Goal: Ask a question: Seek information or help from site administrators or community

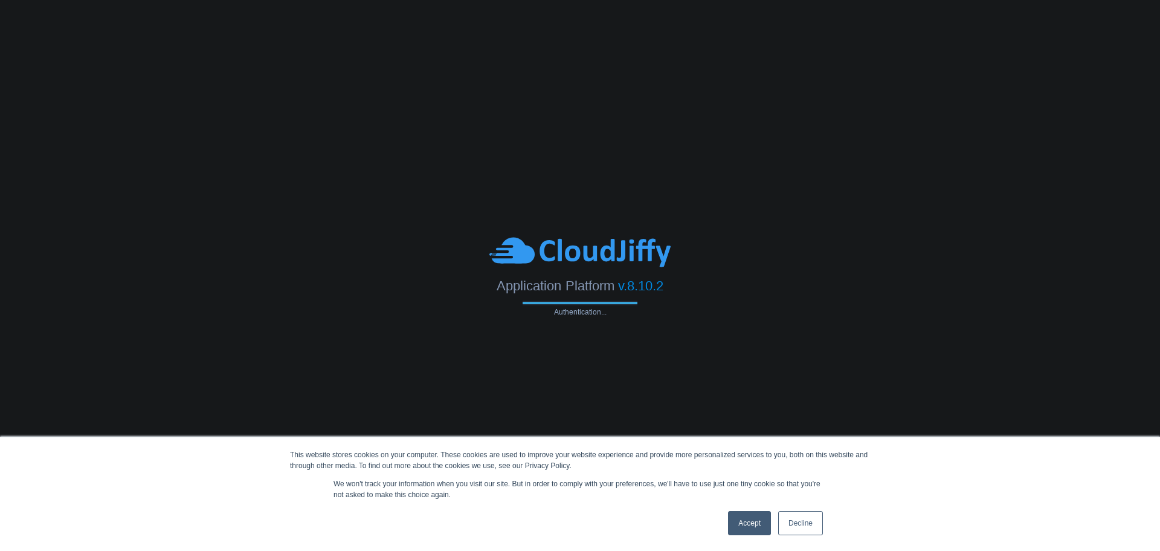
click at [749, 532] on link "Accept" at bounding box center [749, 523] width 43 height 24
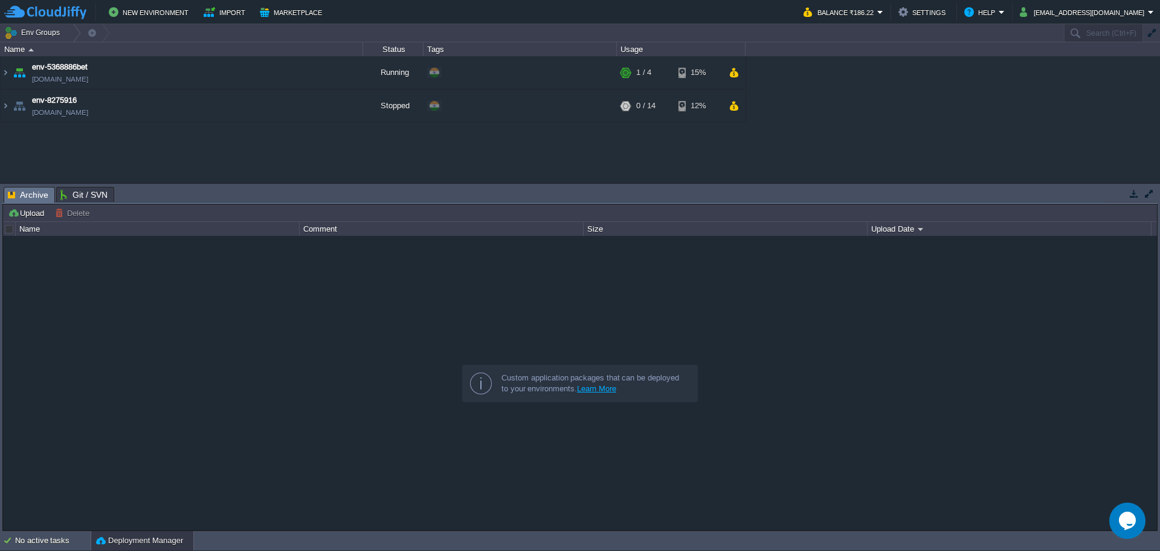
click at [1131, 519] on icon "Chat widget" at bounding box center [1127, 520] width 17 height 18
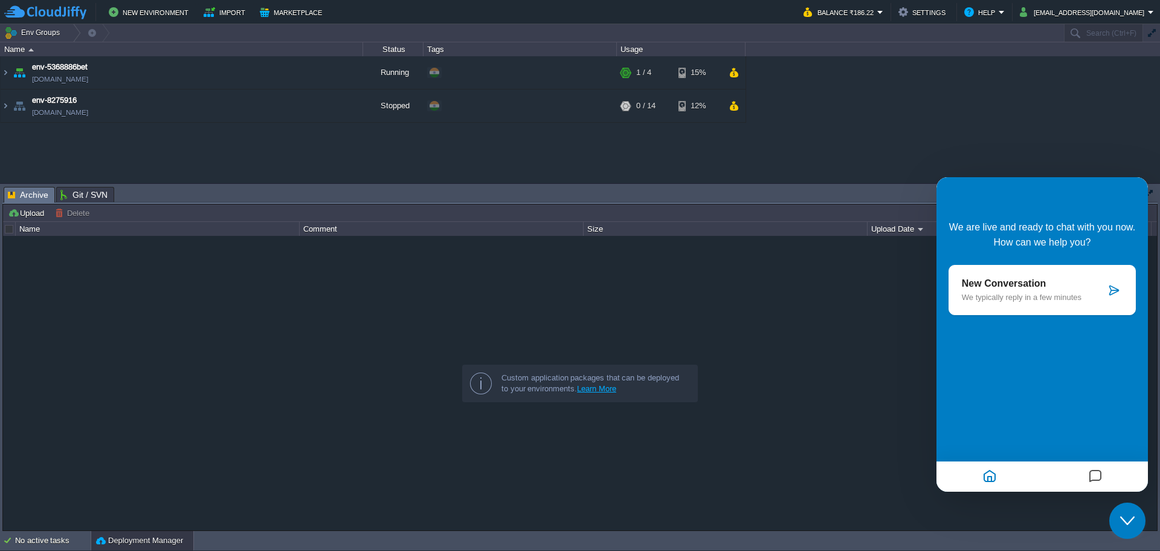
click at [1038, 302] on p "We typically reply in a few minutes" at bounding box center [1034, 297] width 144 height 9
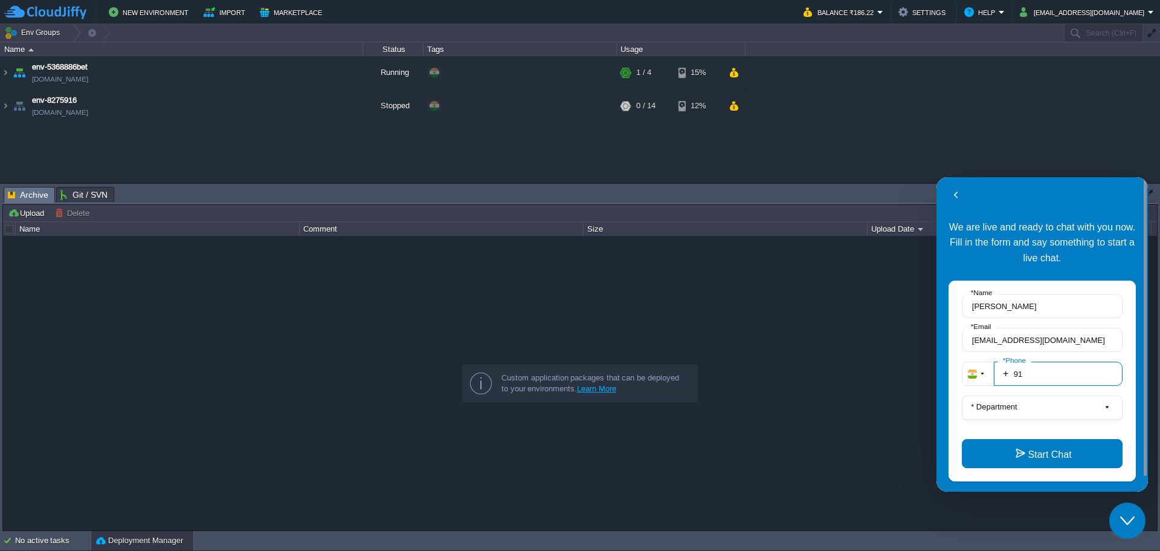
click at [1063, 379] on input "91" at bounding box center [1058, 373] width 129 height 24
type input "919965406045"
click at [1016, 406] on label "* Department" at bounding box center [994, 406] width 56 height 9
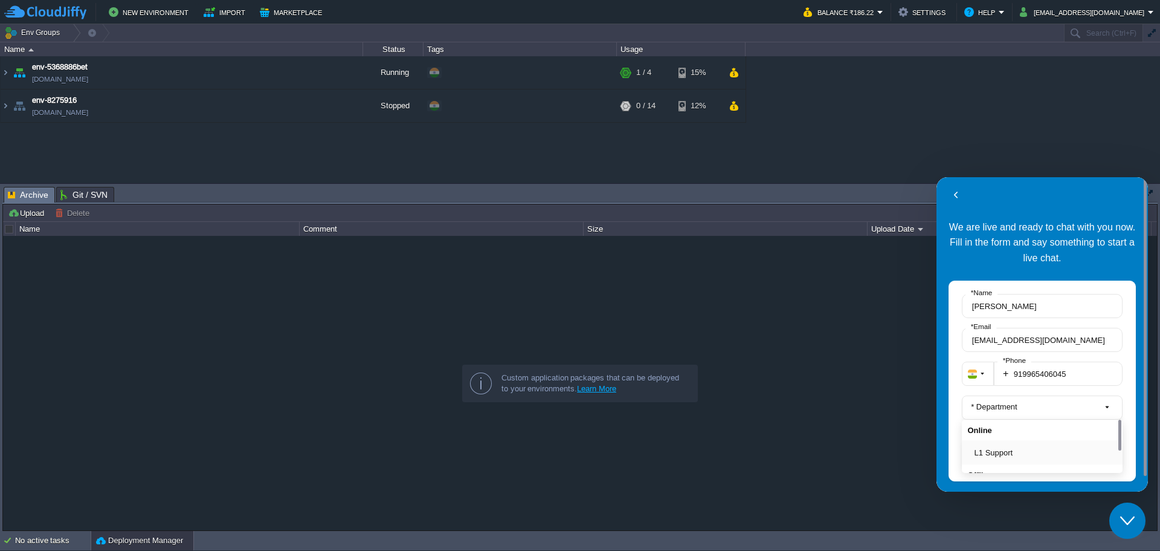
click at [1002, 448] on button "L1 Support" at bounding box center [1046, 452] width 143 height 13
click at [1006, 456] on button "Start Chat" at bounding box center [1042, 453] width 161 height 29
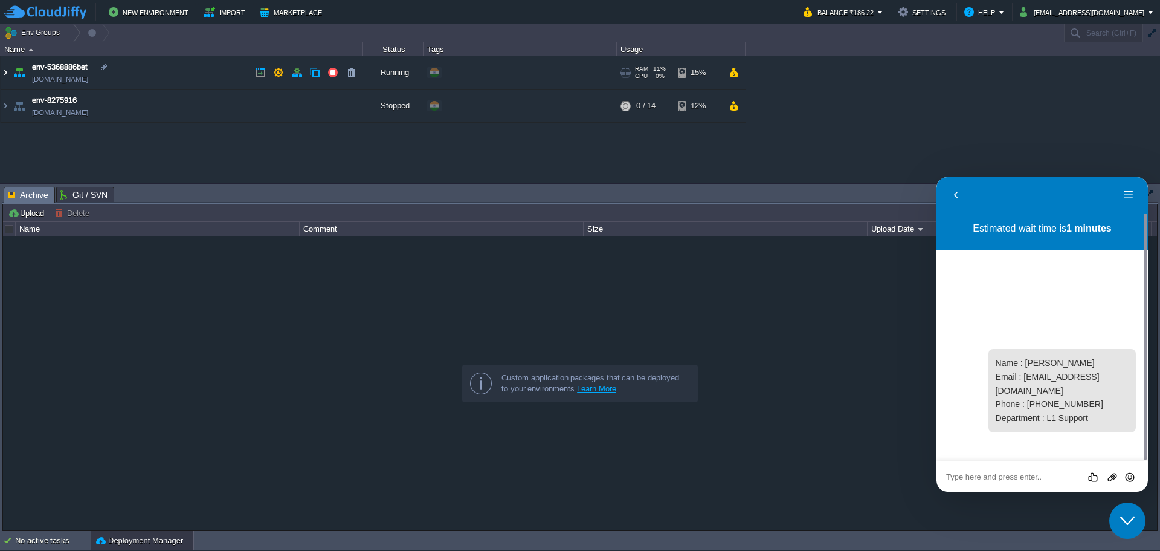
click at [9, 74] on img at bounding box center [6, 72] width 10 height 33
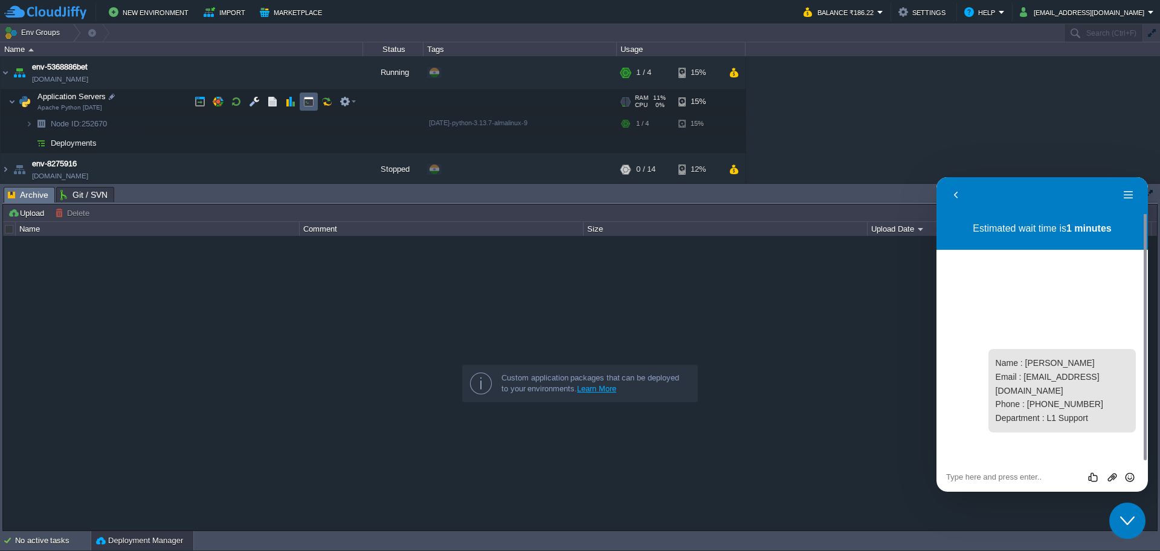
click at [303, 101] on button "button" at bounding box center [308, 101] width 11 height 11
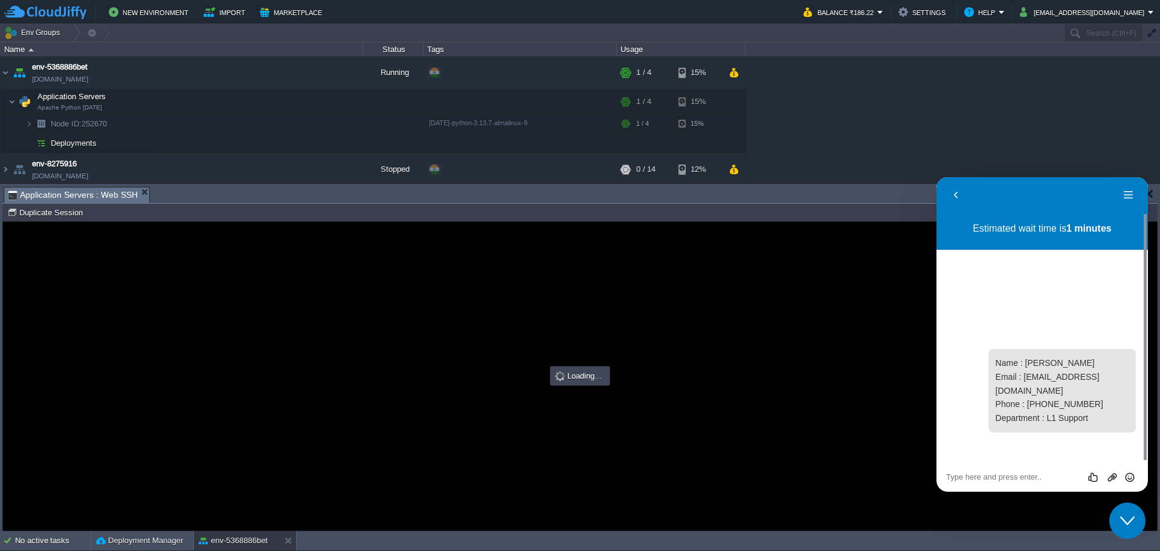
type input "#000000"
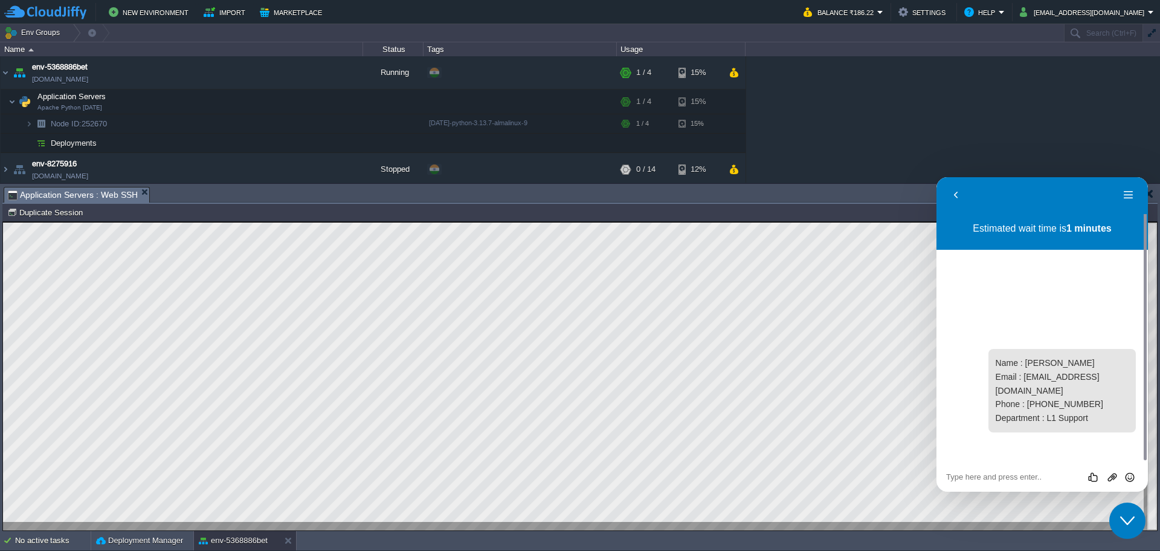
click at [1007, 476] on textarea at bounding box center [1043, 477] width 192 height 10
type textarea "whats my sudo password"
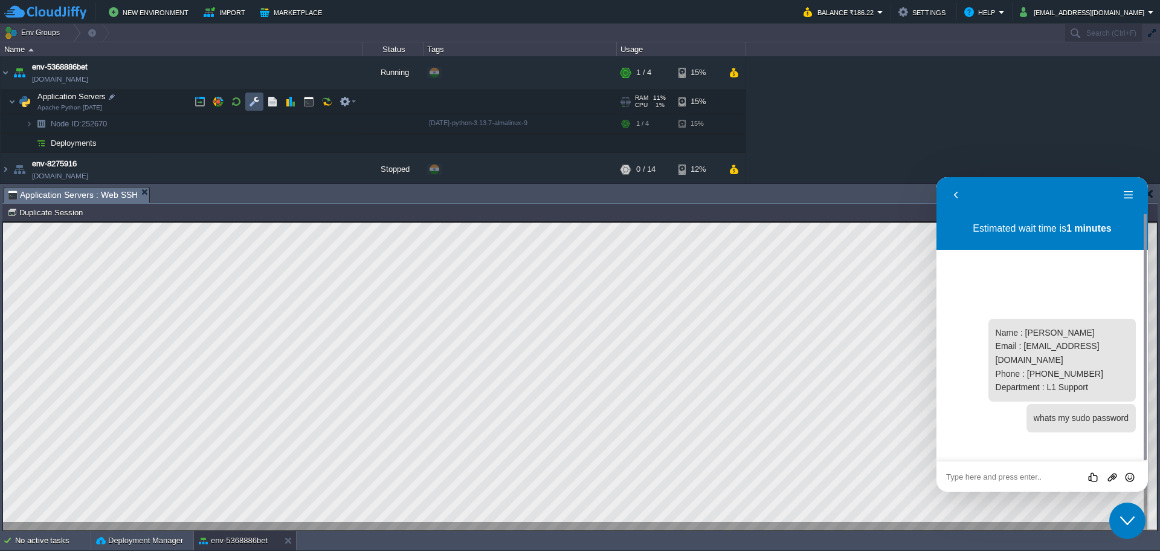
click at [253, 99] on button "button" at bounding box center [254, 101] width 11 height 11
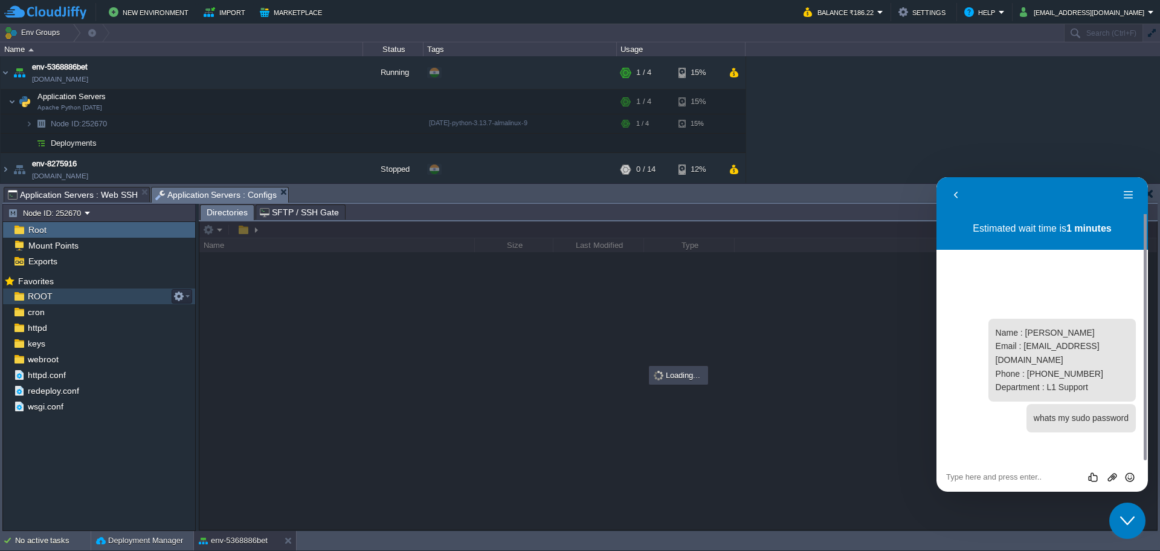
click at [32, 295] on span "ROOT" at bounding box center [39, 296] width 29 height 11
click at [450, 230] on div at bounding box center [678, 375] width 958 height 308
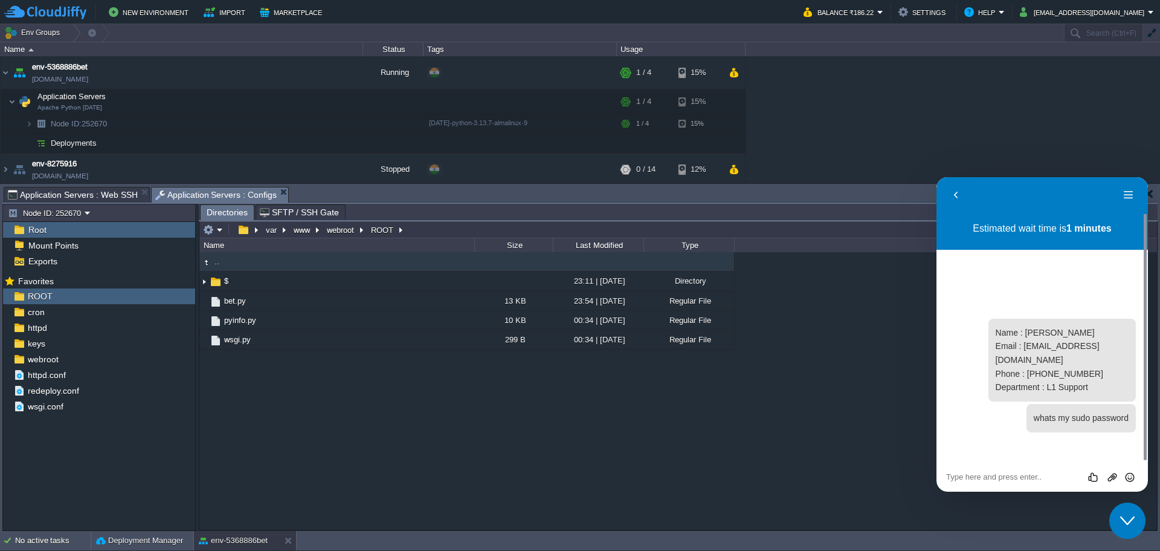
type input "/var/www/webroot/ROOT"
click at [430, 233] on input "/var/www/webroot/ROOT" at bounding box center [678, 229] width 958 height 17
click at [69, 193] on span "Application Servers : Web SSH" at bounding box center [73, 194] width 130 height 15
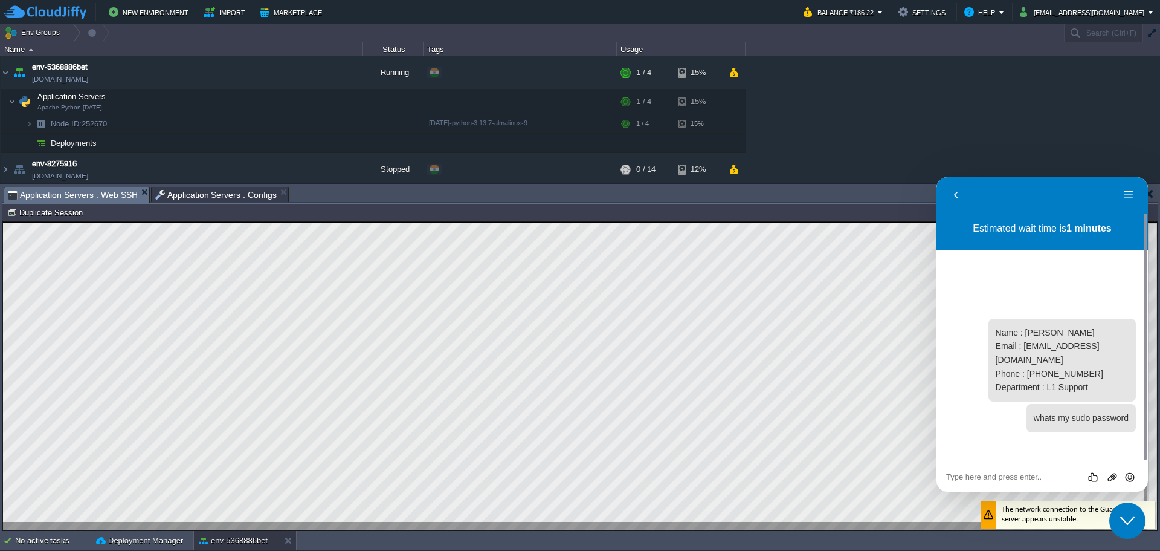
click at [256, 522] on div at bounding box center [580, 376] width 1154 height 308
click at [998, 476] on textarea at bounding box center [1043, 477] width 192 height 10
paste textarea "sudo apt-get update We trust you have received the usual lecture from the local…"
type textarea "sudo apt-get update We trust you have received the usual lecture from the local…"
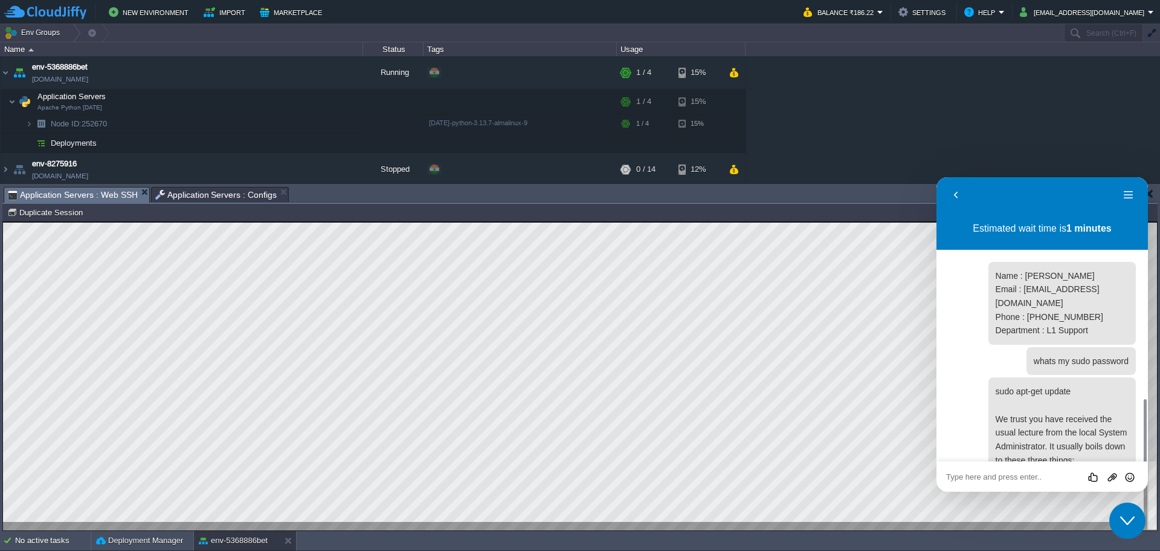
scroll to position [132, 0]
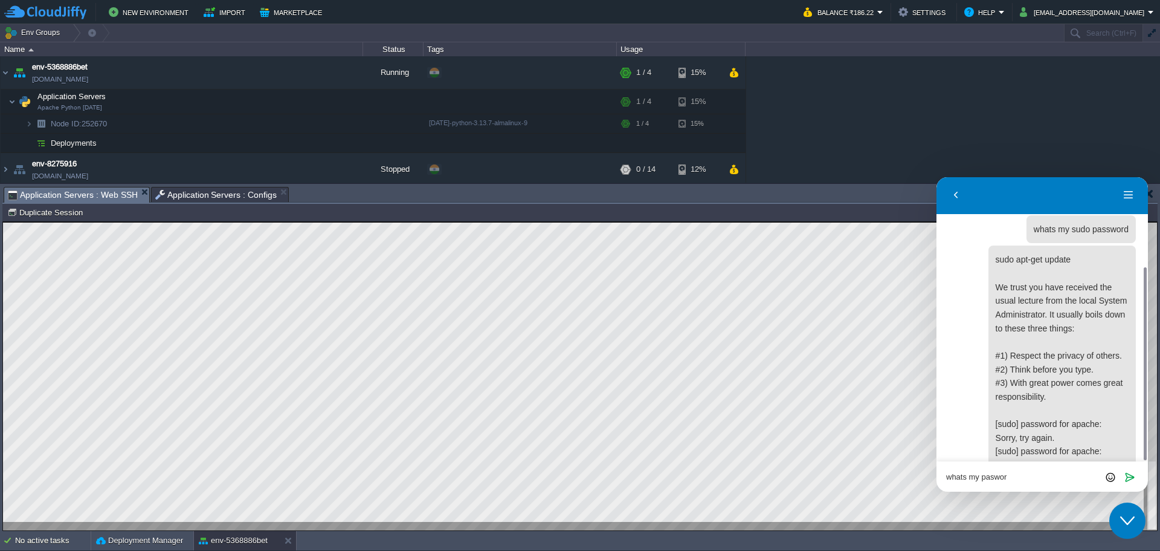
type textarea "whats my pasword"
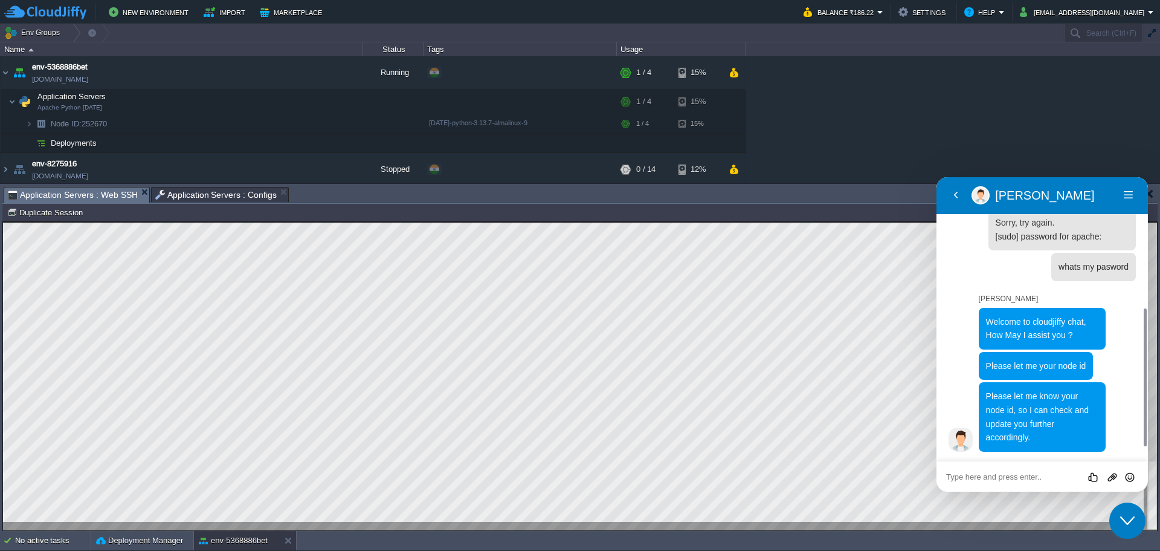
scroll to position [297, 0]
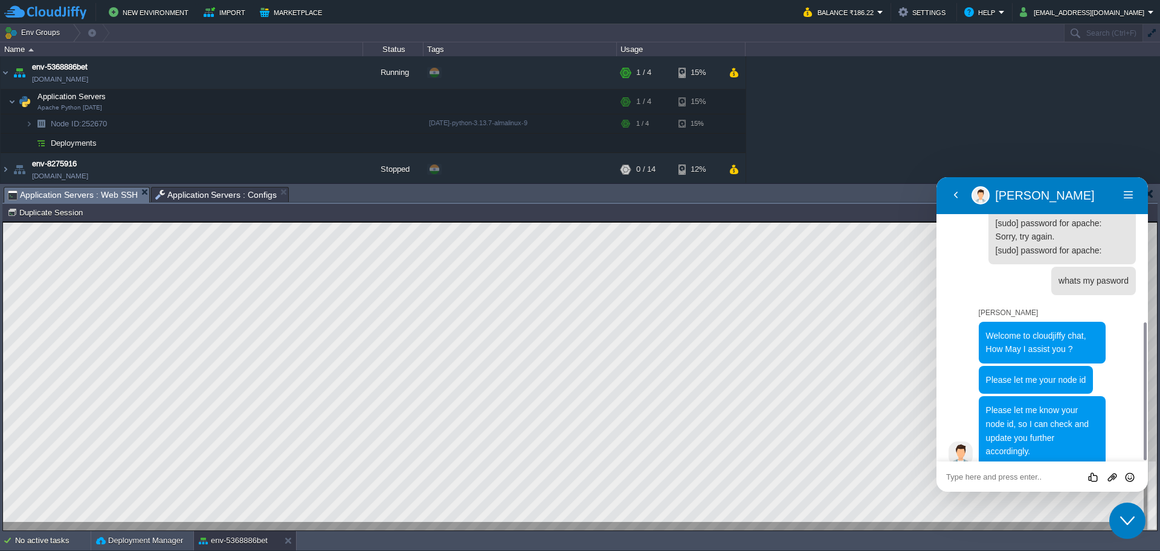
click at [1038, 375] on span "Please let me your node id" at bounding box center [1036, 380] width 100 height 10
click at [120, 121] on div at bounding box center [119, 123] width 11 height 11
click at [1008, 471] on div "Rate this chat Upload File Insert emoji" at bounding box center [1043, 476] width 192 height 11
click at [1002, 477] on textarea at bounding box center [1043, 477] width 192 height 10
paste textarea "252670"
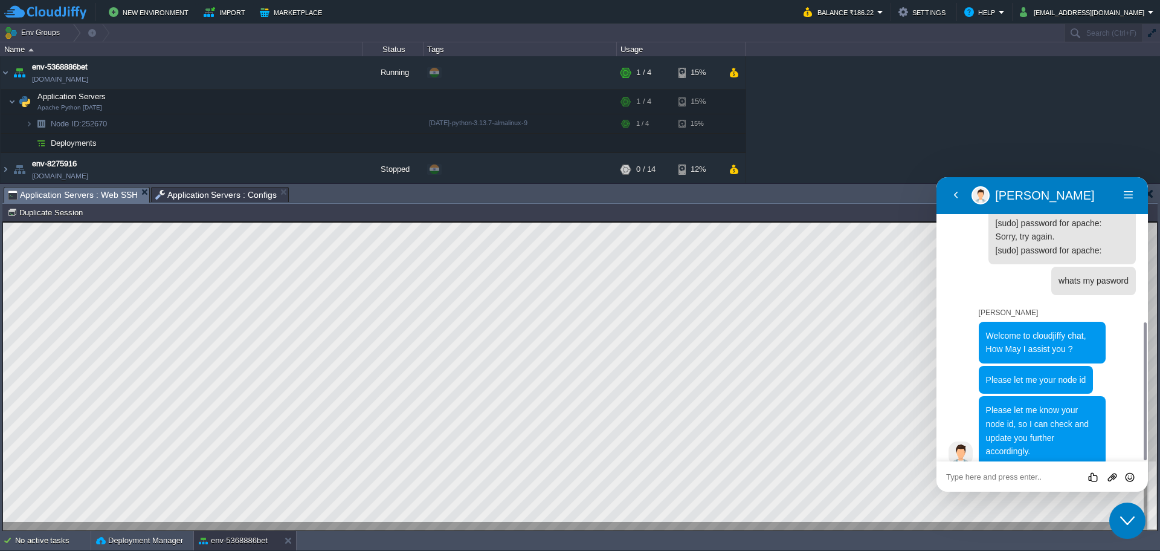
type textarea "252670"
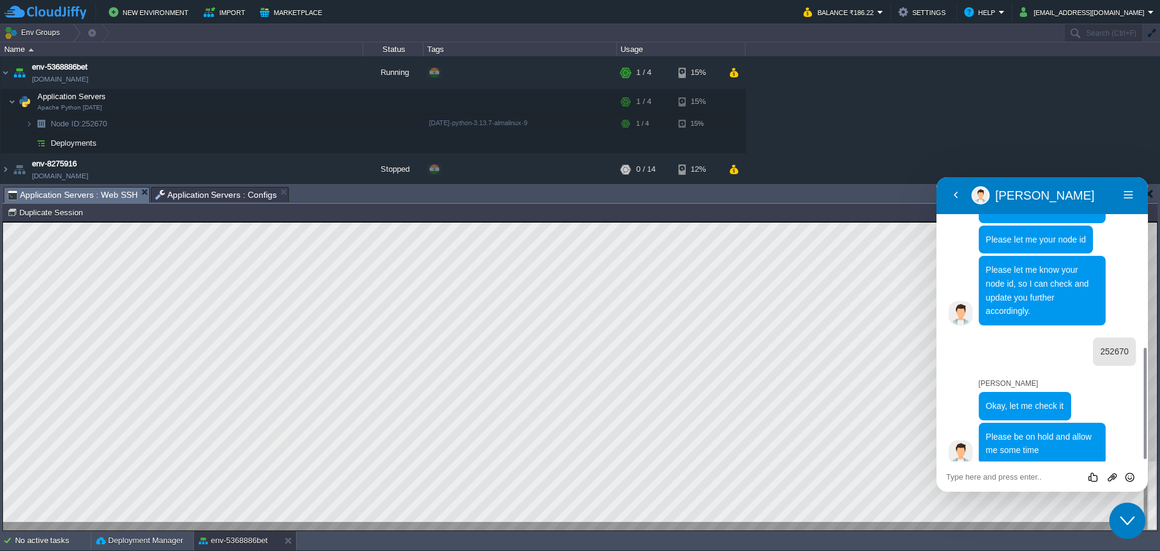
scroll to position [436, 0]
click at [1028, 477] on textarea at bounding box center [1043, 477] width 192 height 10
type textarea "sure"
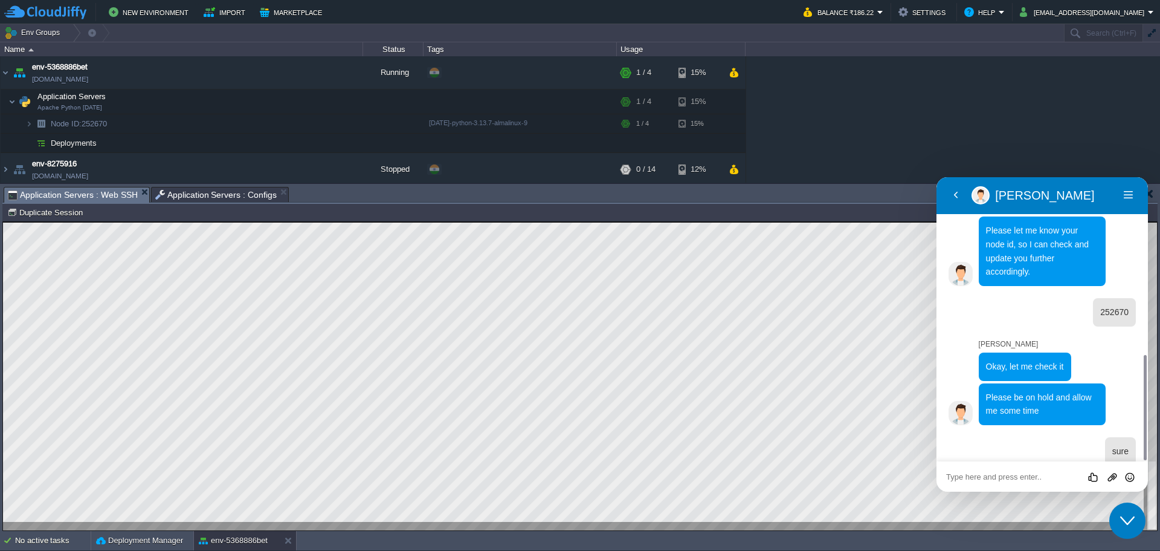
click at [1015, 474] on textarea at bounding box center [1043, 477] width 192 height 10
type textarea "hello"
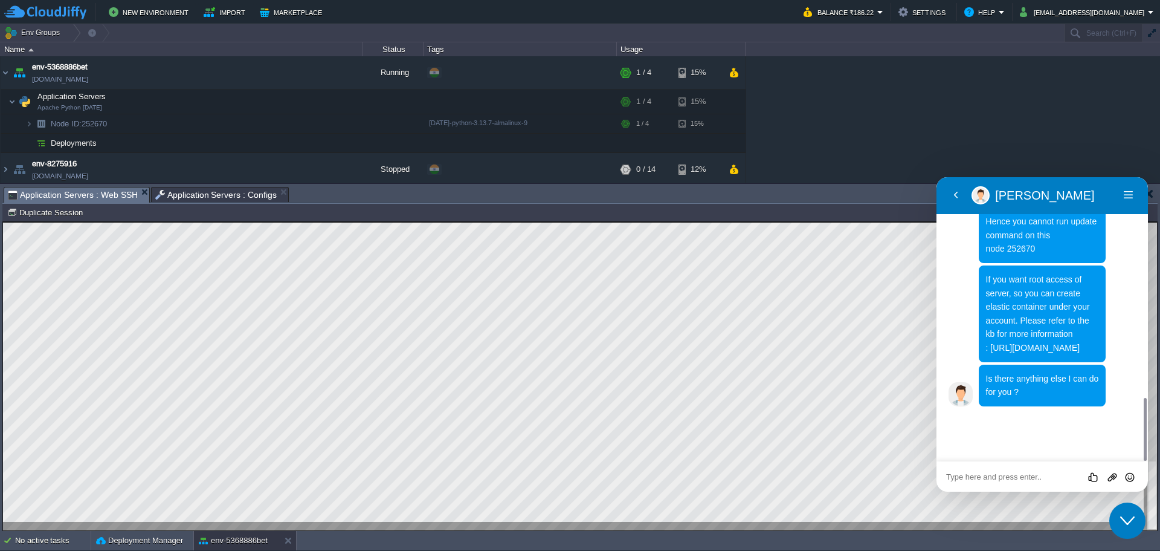
scroll to position [968, 0]
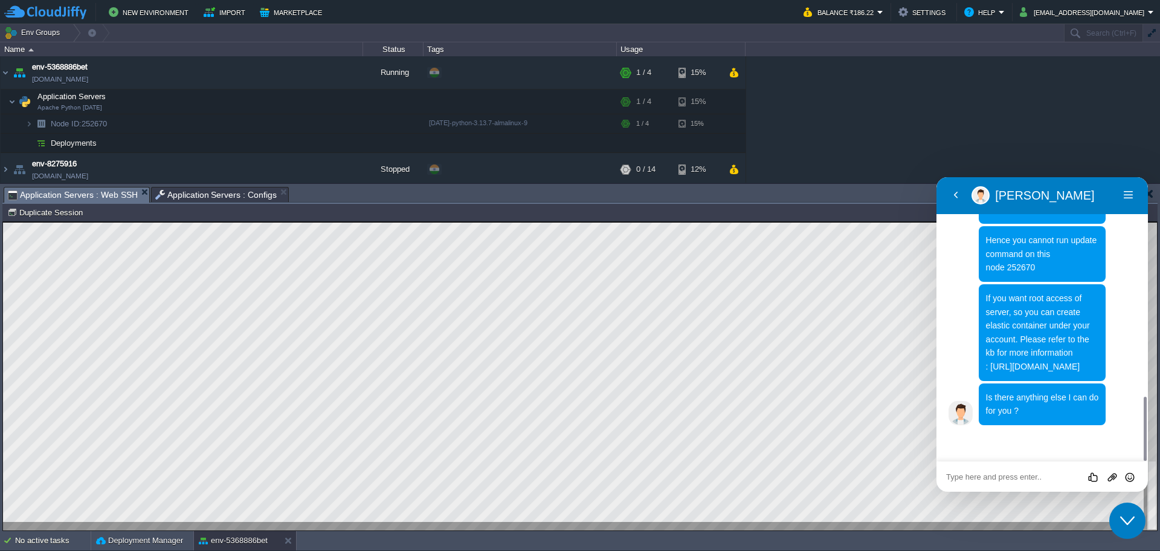
click at [1026, 477] on textarea at bounding box center [1043, 477] width 192 height 10
type textarea "then why it asking for sudo password"
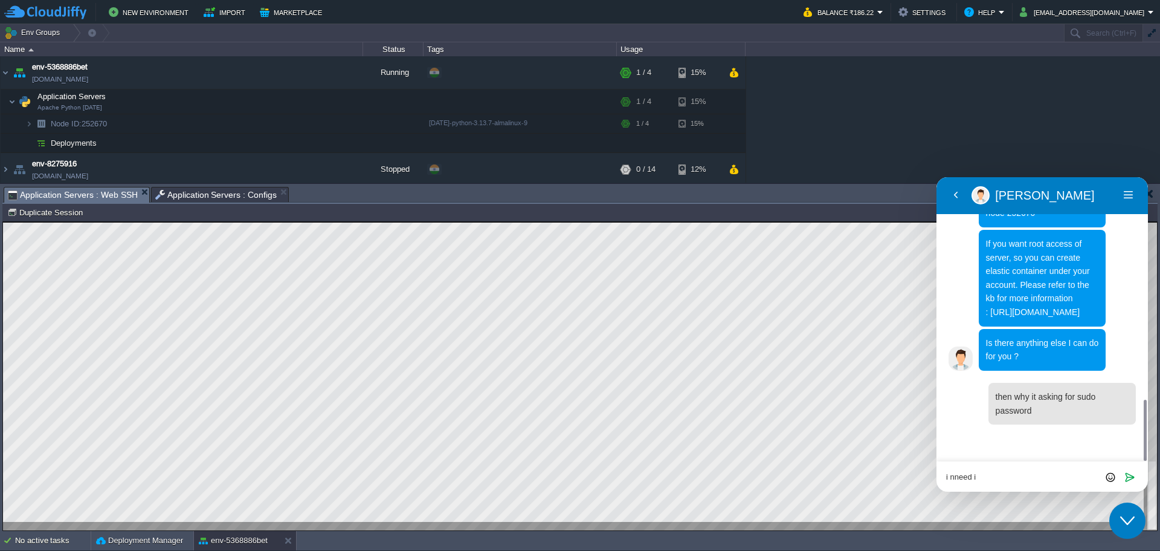
type textarea "i nneed it"
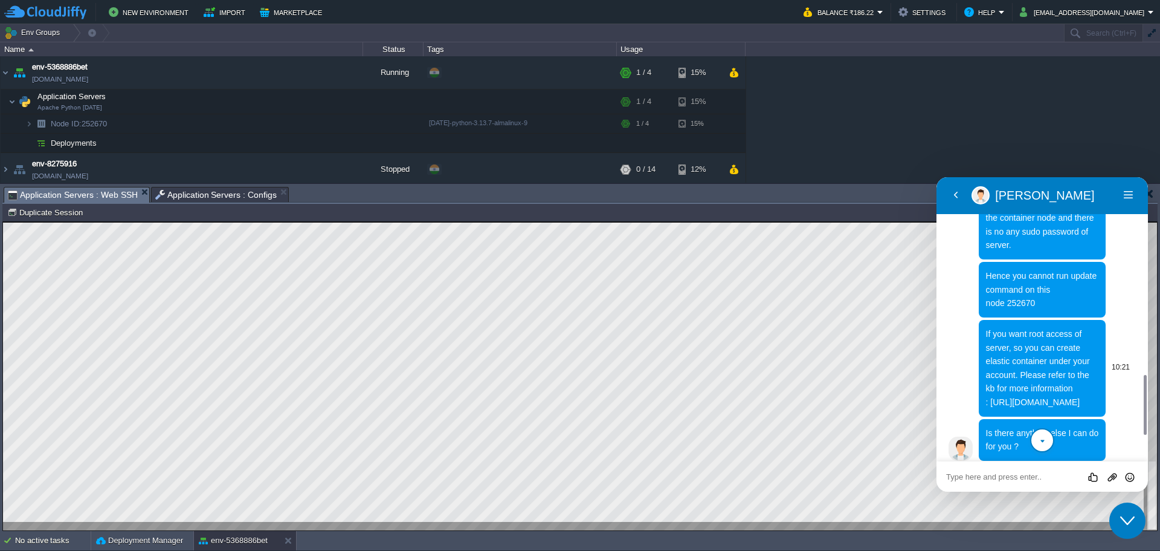
scroll to position [992, 0]
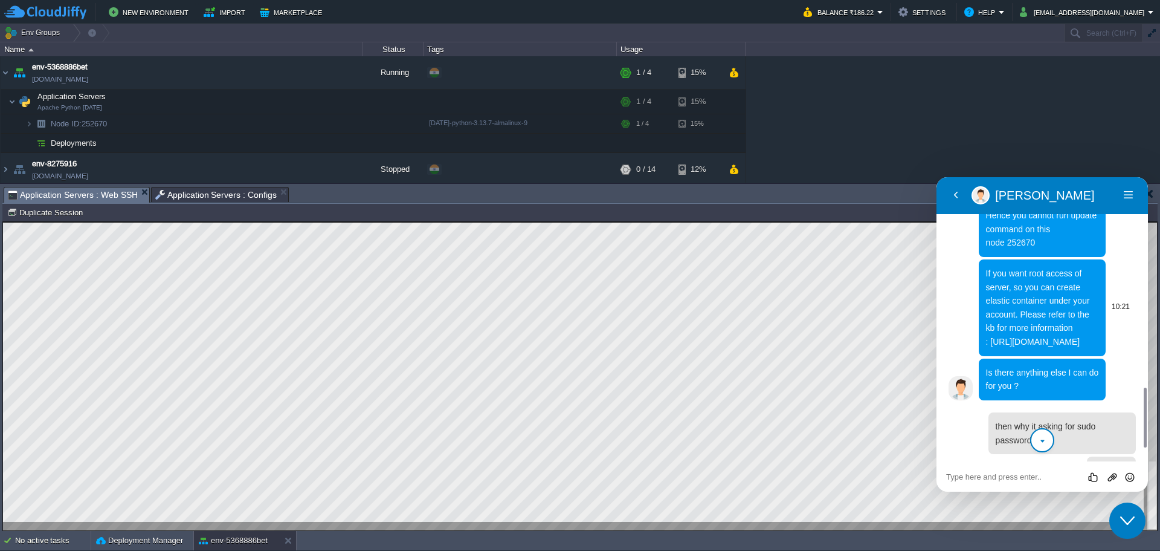
drag, startPoint x: 1052, startPoint y: 370, endPoint x: 989, endPoint y: 329, distance: 74.3
click at [989, 329] on p "If you want root access of server, so you can create elastic container under yo…" at bounding box center [1042, 308] width 113 height 82
copy span "[URL][DOMAIN_NAME]"
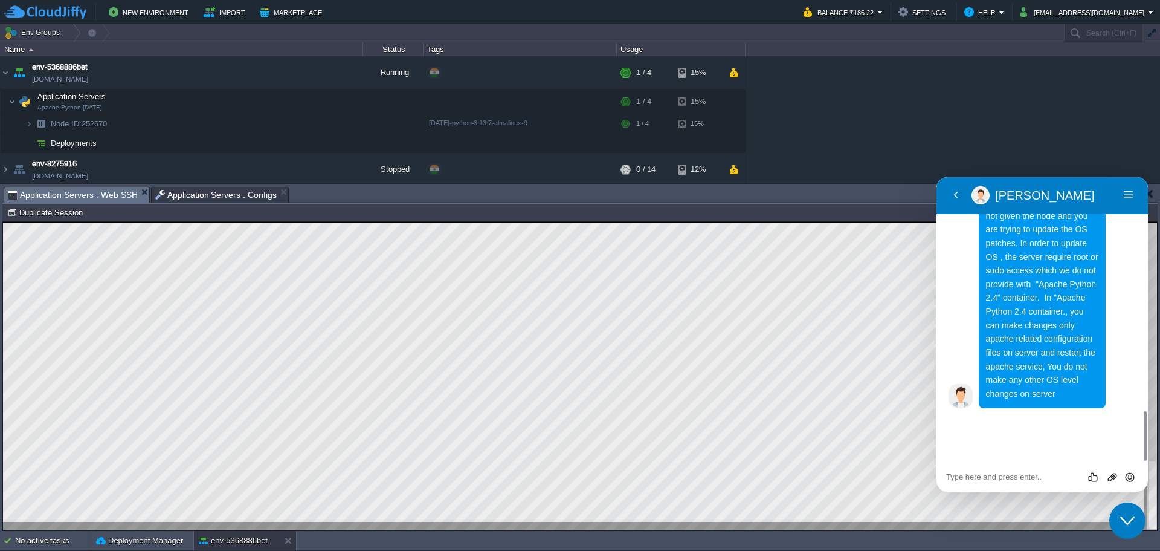
scroll to position [1312, 0]
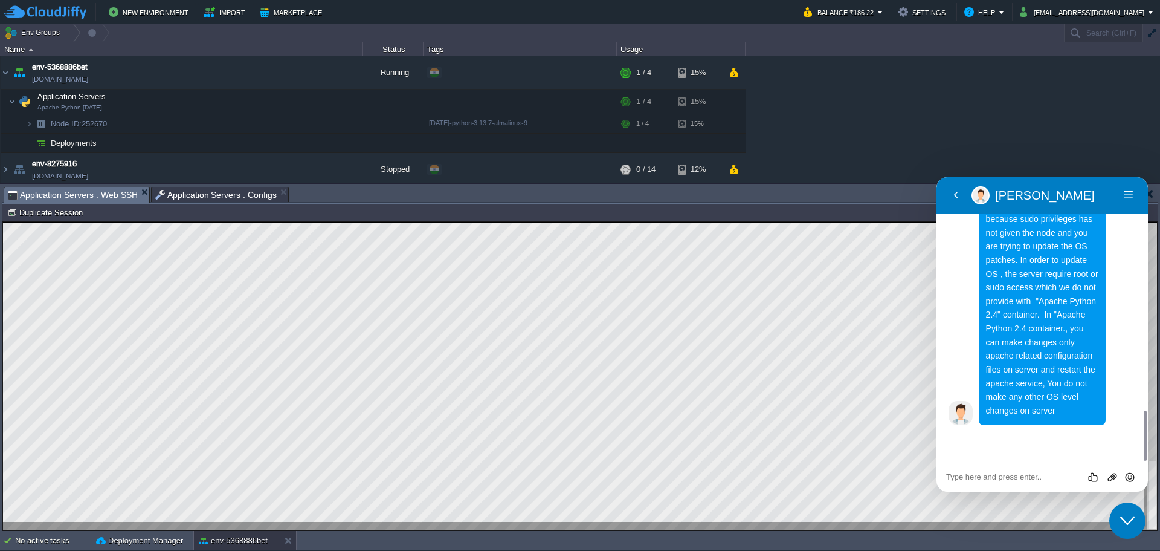
click at [1003, 477] on textarea at bounding box center [1043, 477] width 192 height 10
click at [1004, 476] on textarea at bounding box center [1043, 477] width 192 height 10
type textarea "so i need to config vps"
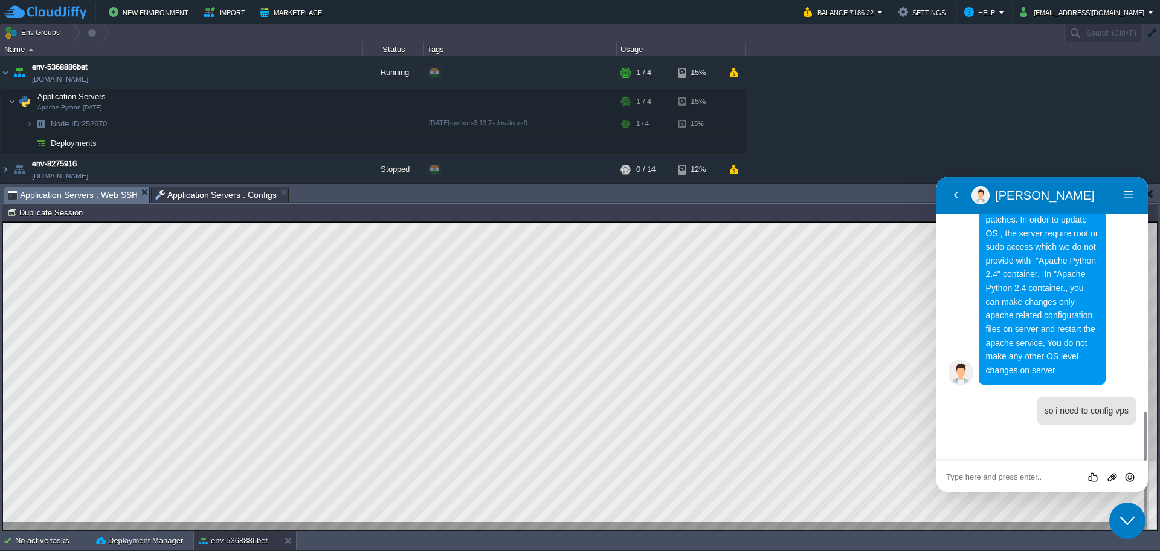
click at [1003, 477] on textarea at bounding box center [1043, 477] width 192 height 10
type textarea "ok thanks"
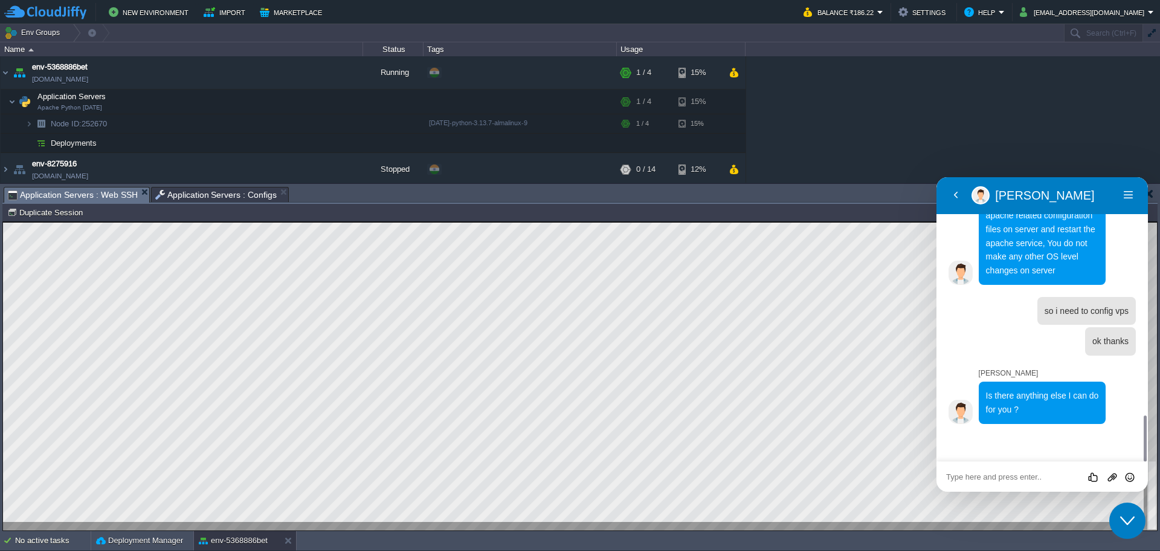
scroll to position [1451, 0]
click at [1026, 477] on textarea at bounding box center [1043, 477] width 192 height 10
type textarea "no thanks"
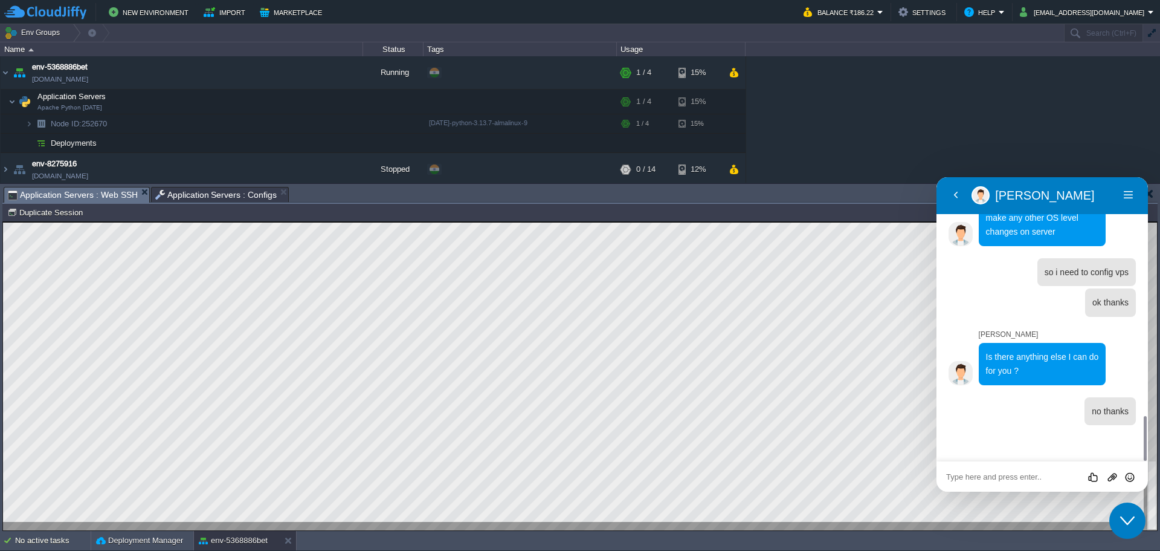
click at [1013, 479] on textarea at bounding box center [1043, 477] width 192 height 10
type textarea "url not loading"
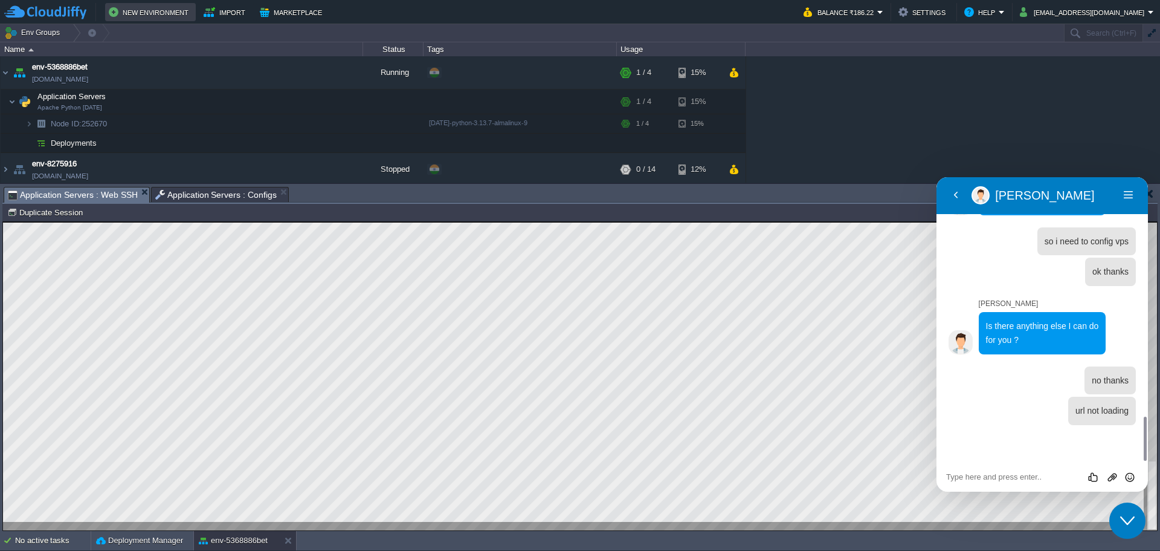
click at [158, 15] on button "New Environment" at bounding box center [150, 12] width 83 height 15
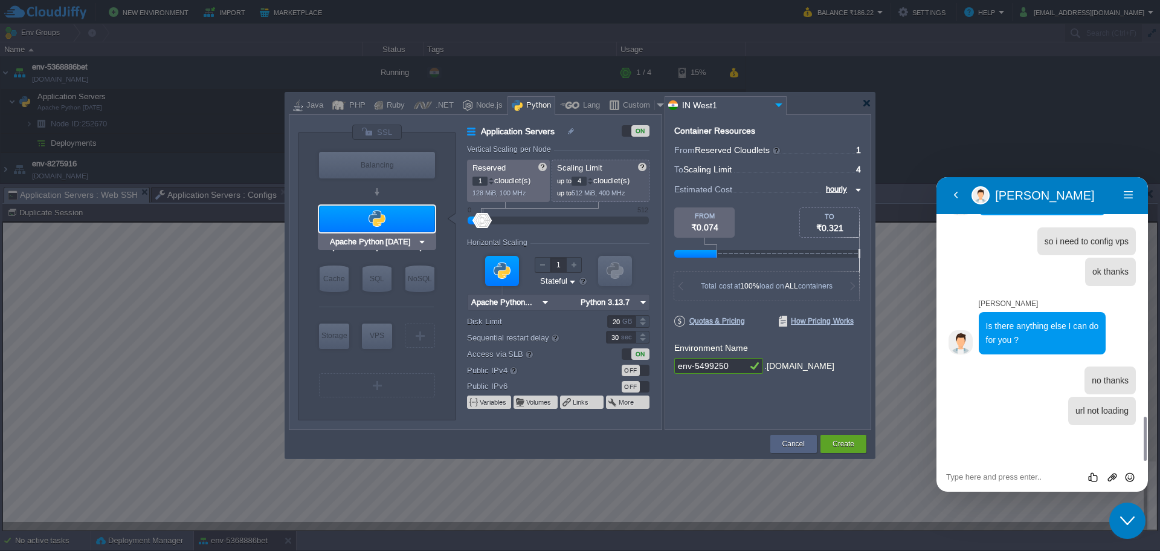
click at [400, 242] on input "Apache Python [DATE]" at bounding box center [373, 242] width 90 height 12
click at [306, 183] on div "VM Balancing VM Application Servers VM Cache VM SQL VM NoSQL VM Storage VM VPS …" at bounding box center [377, 276] width 157 height 286
type input "MariaDB 12.0.2"
click at [391, 308] on input "MariaDB 12.0.2" at bounding box center [394, 303] width 63 height 12
click at [373, 271] on div "SQL" at bounding box center [377, 278] width 29 height 27
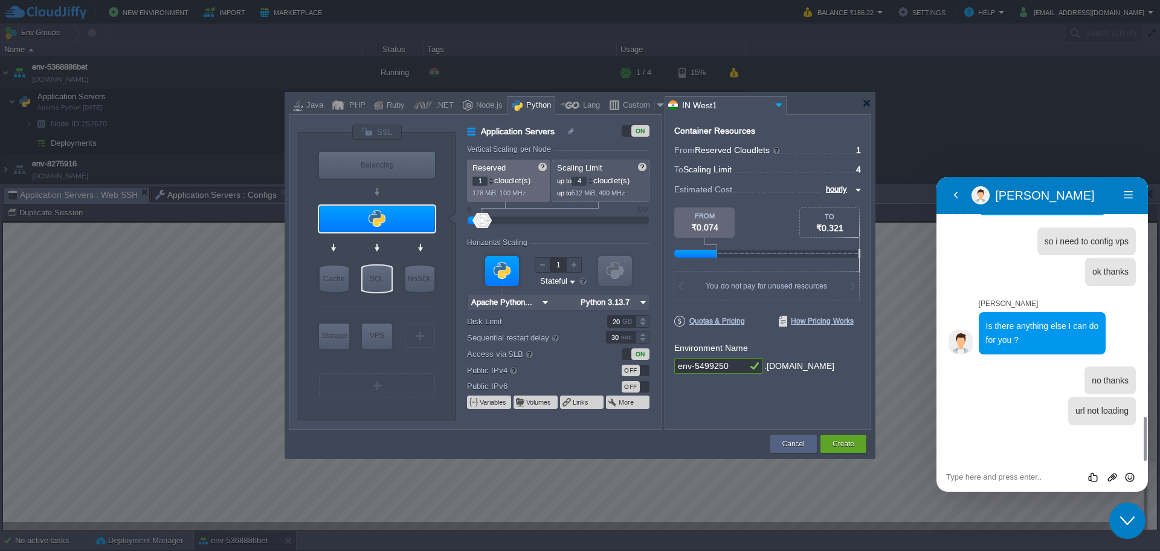
type input "SQL Databases"
type input "4"
type input "6"
type input "MariaDB 12.0.2"
type input "12.0.2-almalin..."
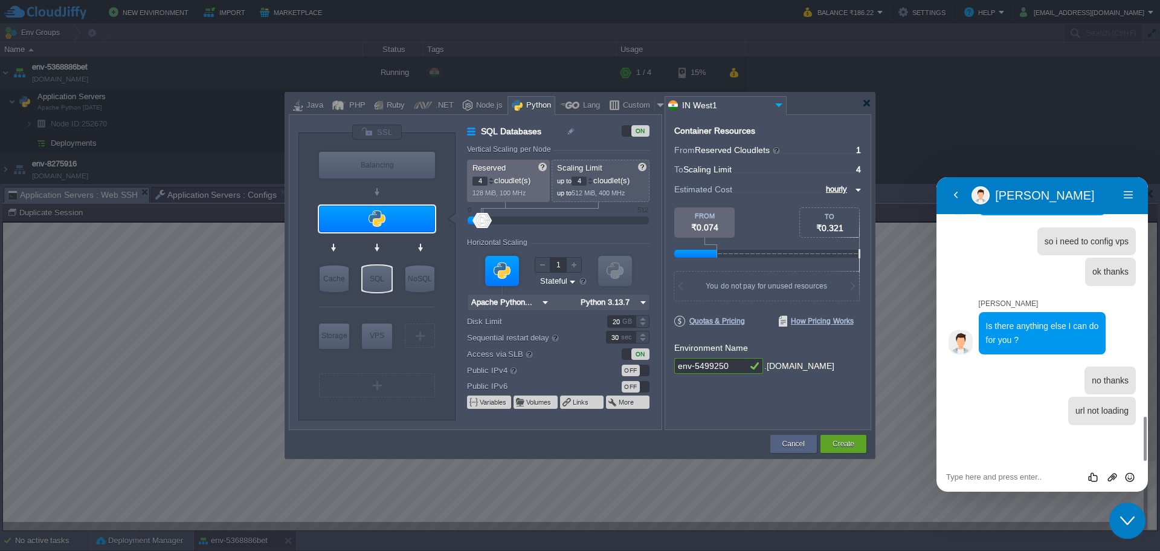
type input "Stateless"
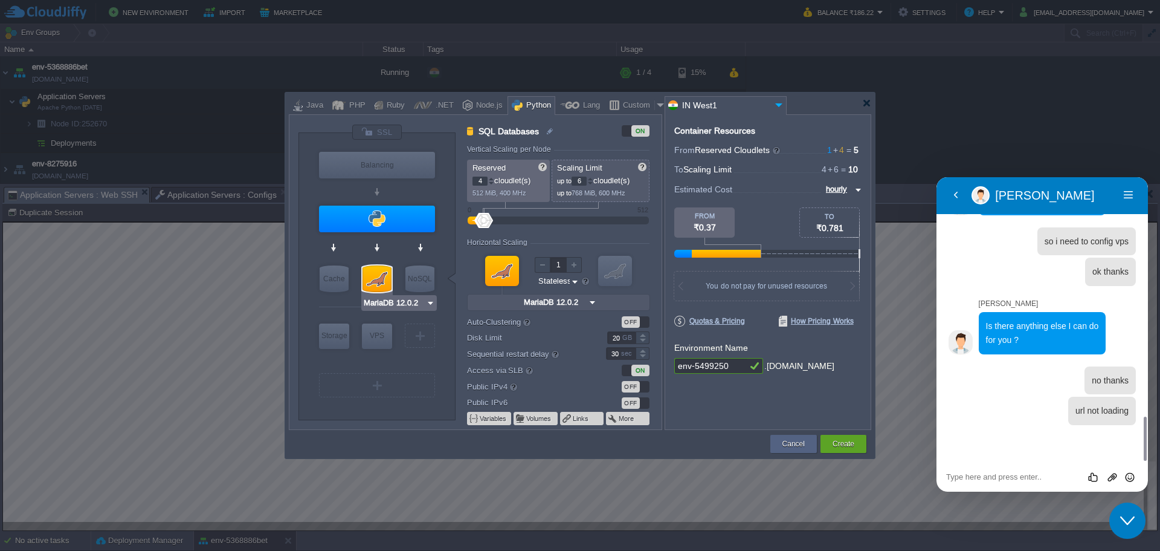
click at [373, 271] on div at bounding box center [377, 278] width 29 height 27
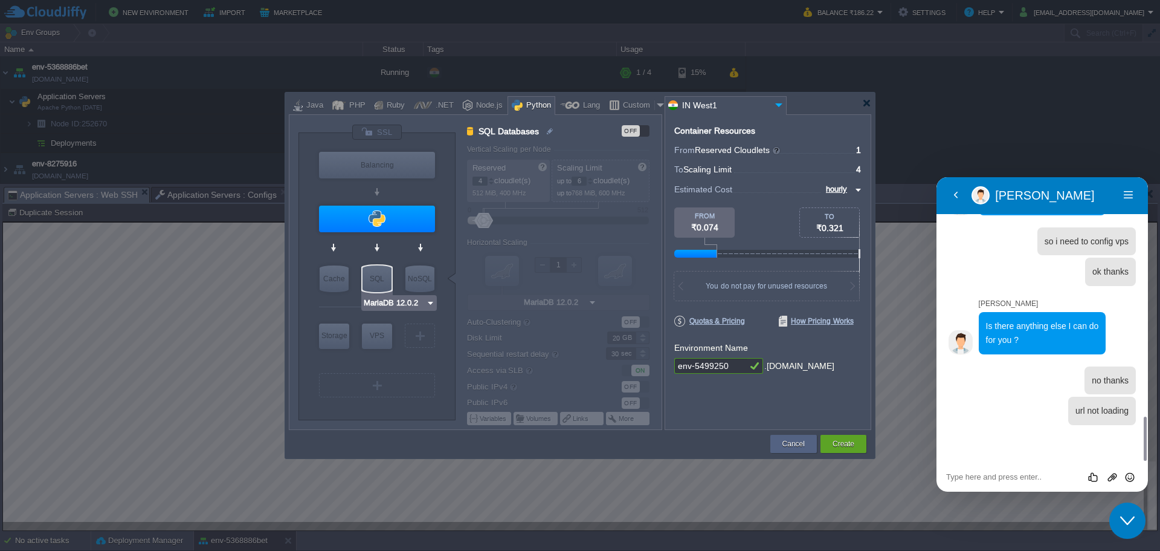
click at [373, 271] on div "SQL" at bounding box center [377, 278] width 29 height 27
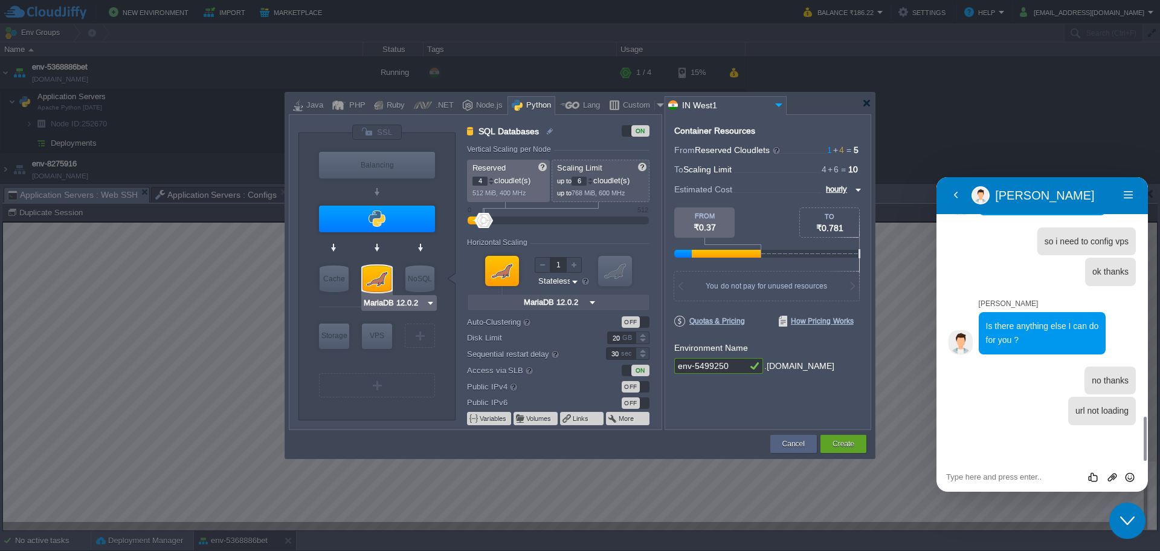
click at [409, 295] on div "MariaDB 12.0.2" at bounding box center [399, 303] width 76 height 16
click at [407, 299] on input "MariaDB 12.0.2" at bounding box center [394, 303] width 63 height 12
click at [324, 247] on div at bounding box center [376, 249] width 115 height 28
type input "Apache Python [DATE]"
click at [375, 220] on div at bounding box center [377, 219] width 116 height 27
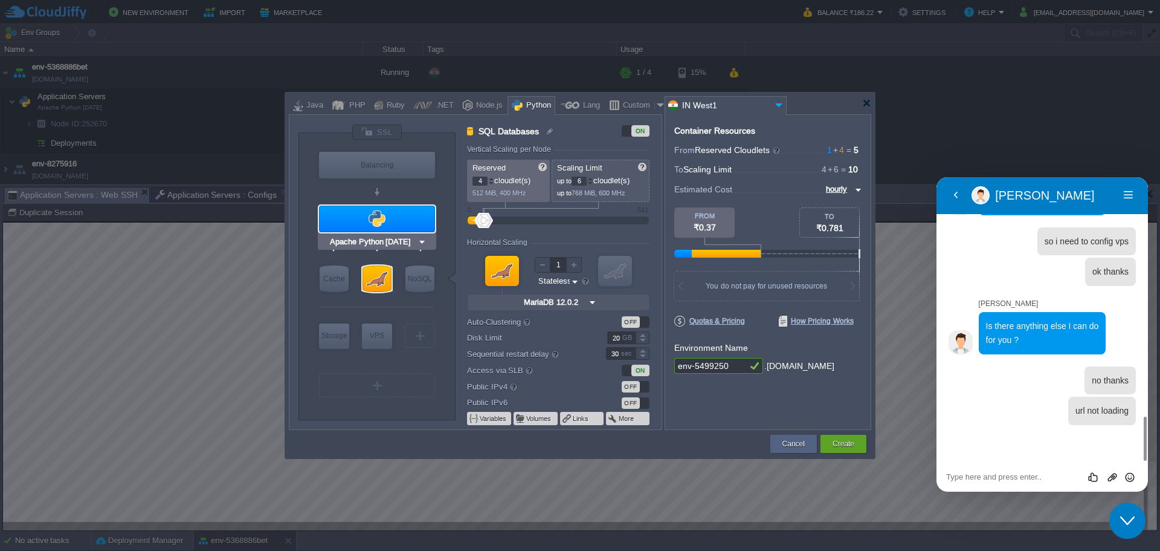
type input "Application Servers"
type input "1"
type input "4"
type input "Apache Python..."
type input "Python 3.13.7"
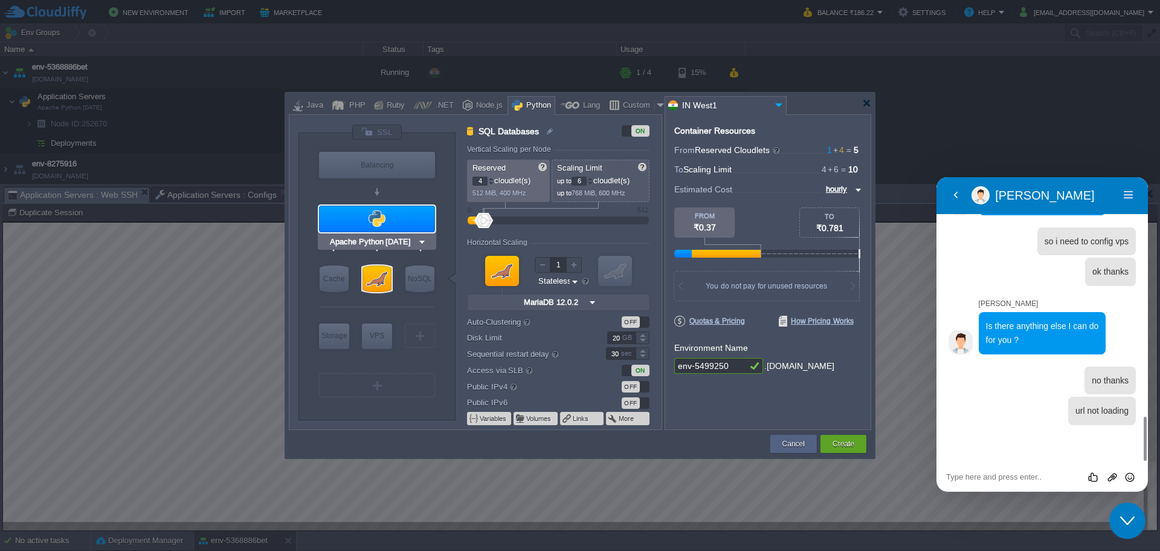
type input "Stateful"
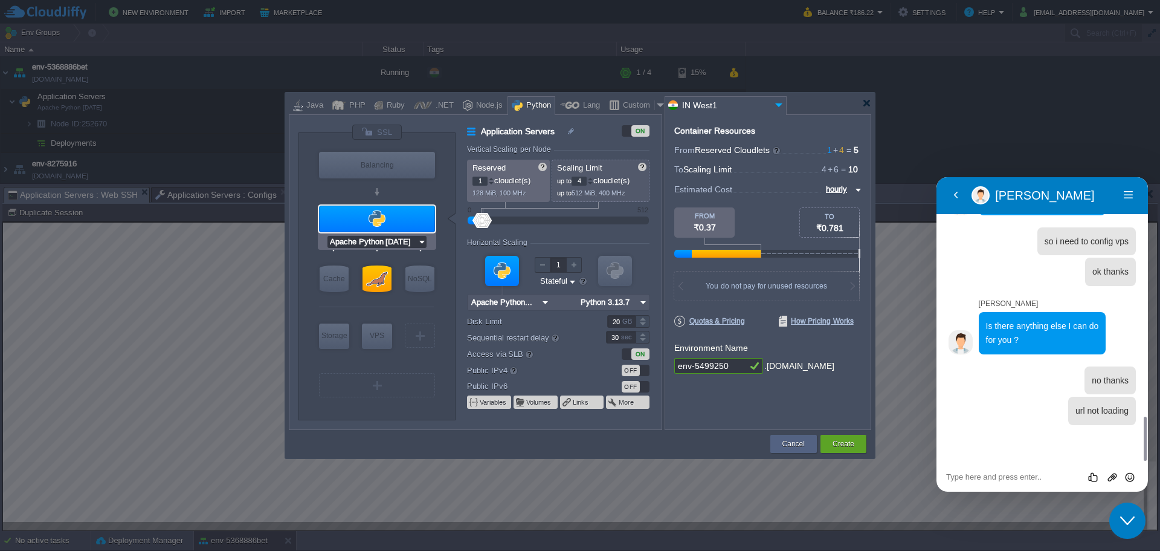
click at [388, 240] on input "Apache Python [DATE]" at bounding box center [373, 242] width 90 height 12
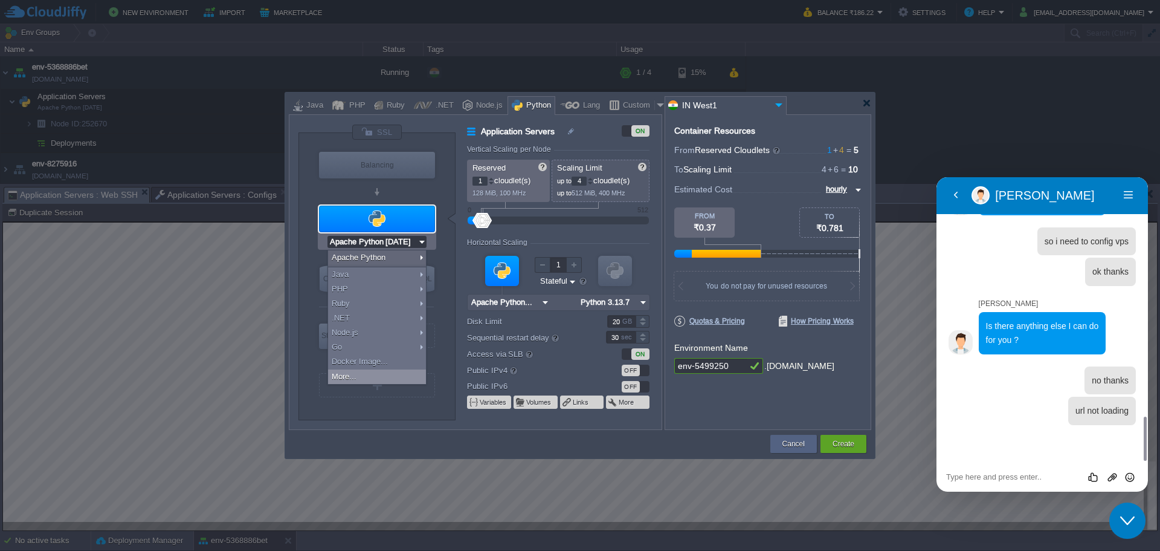
click at [352, 379] on div "More..." at bounding box center [377, 376] width 98 height 15
drag, startPoint x: 869, startPoint y: 105, endPoint x: 835, endPoint y: 108, distance: 34.0
click at [869, 104] on div at bounding box center [867, 103] width 9 height 9
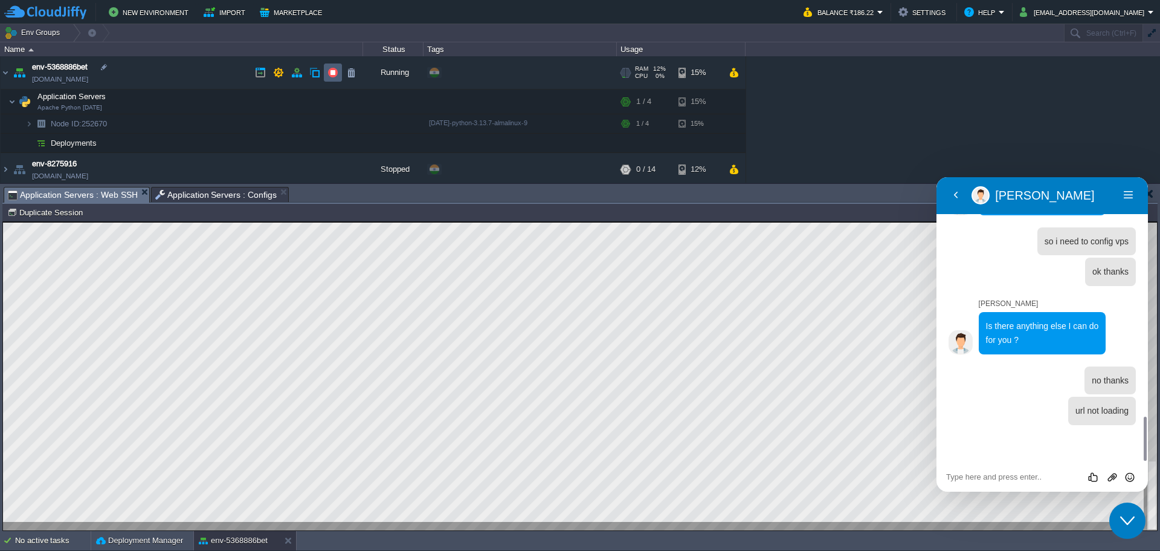
click at [338, 73] on button "button" at bounding box center [333, 72] width 11 height 11
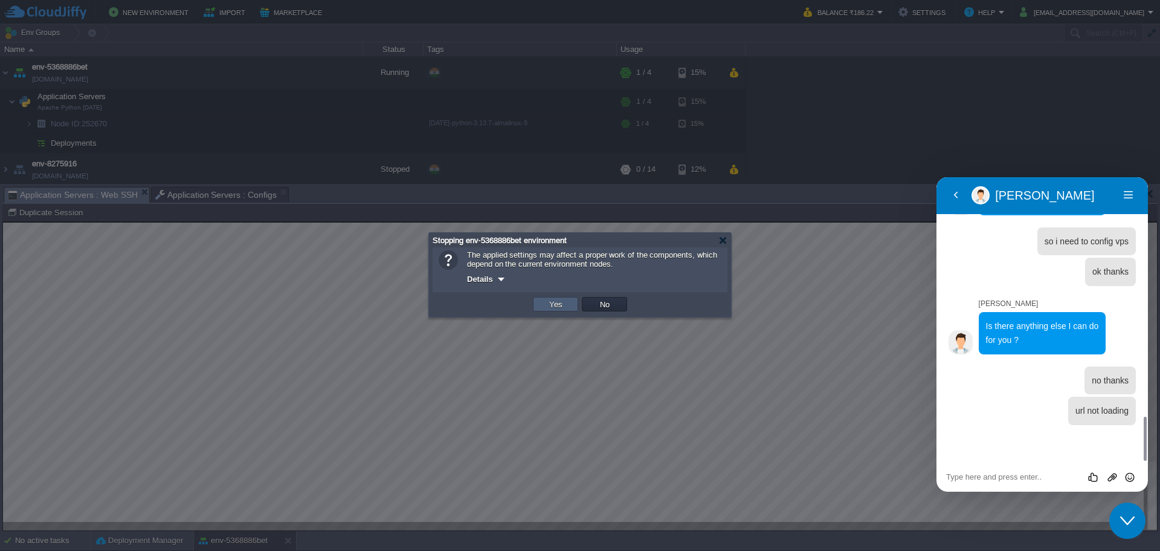
click at [573, 310] on td "Yes" at bounding box center [555, 304] width 45 height 15
